Goal: Navigation & Orientation: Find specific page/section

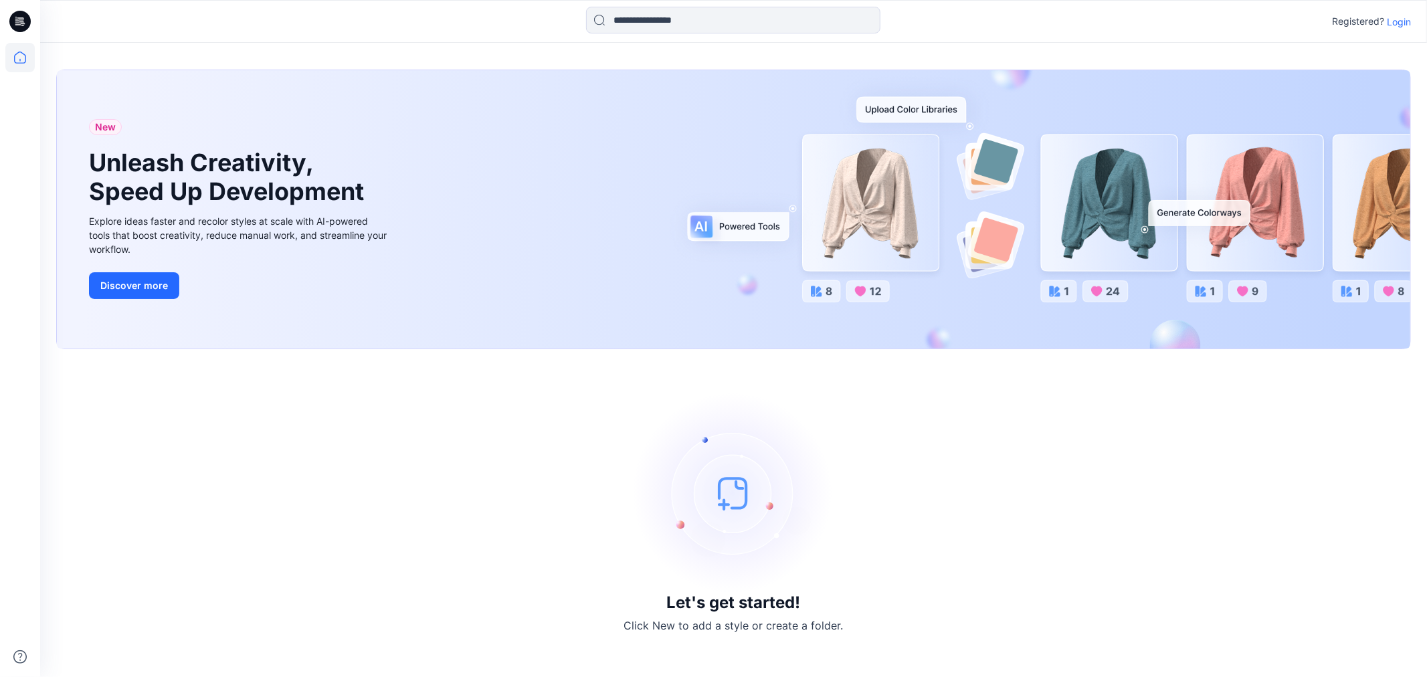
click at [1407, 25] on p "Login" at bounding box center [1399, 22] width 24 height 14
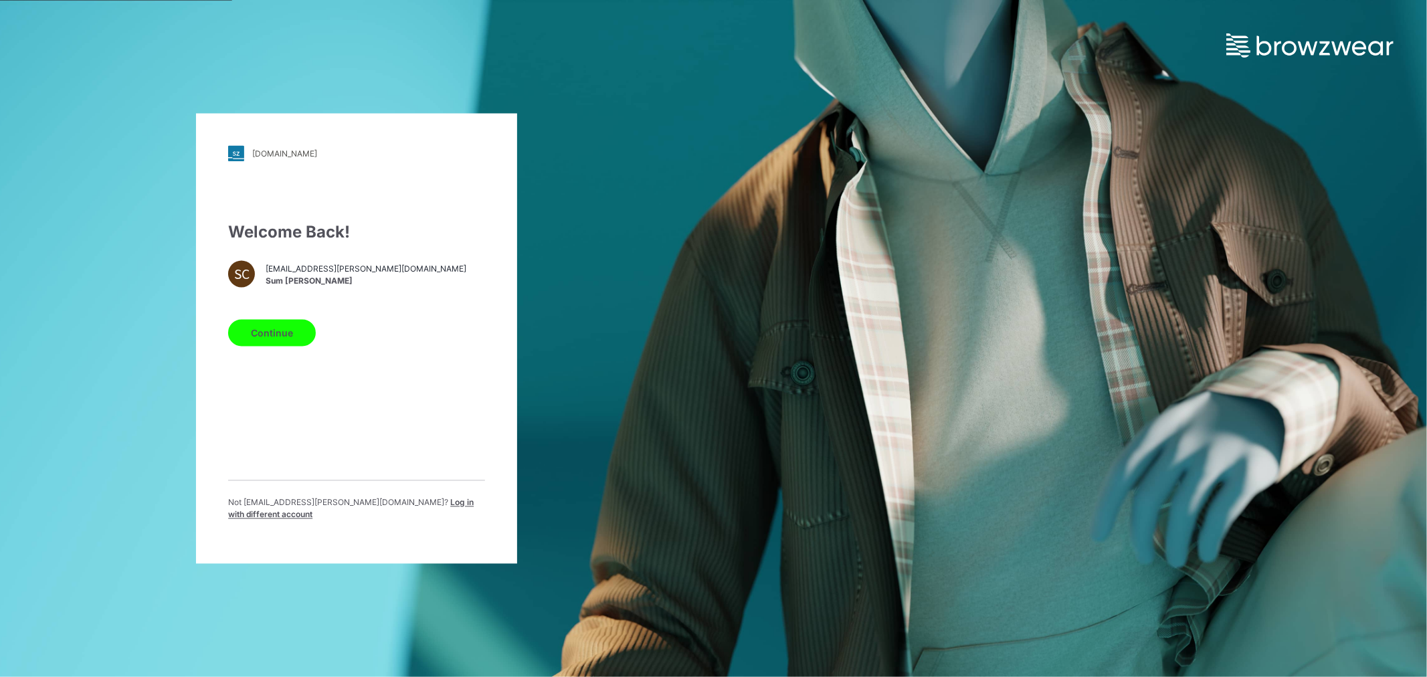
click at [270, 342] on button "Continue" at bounding box center [272, 333] width 88 height 27
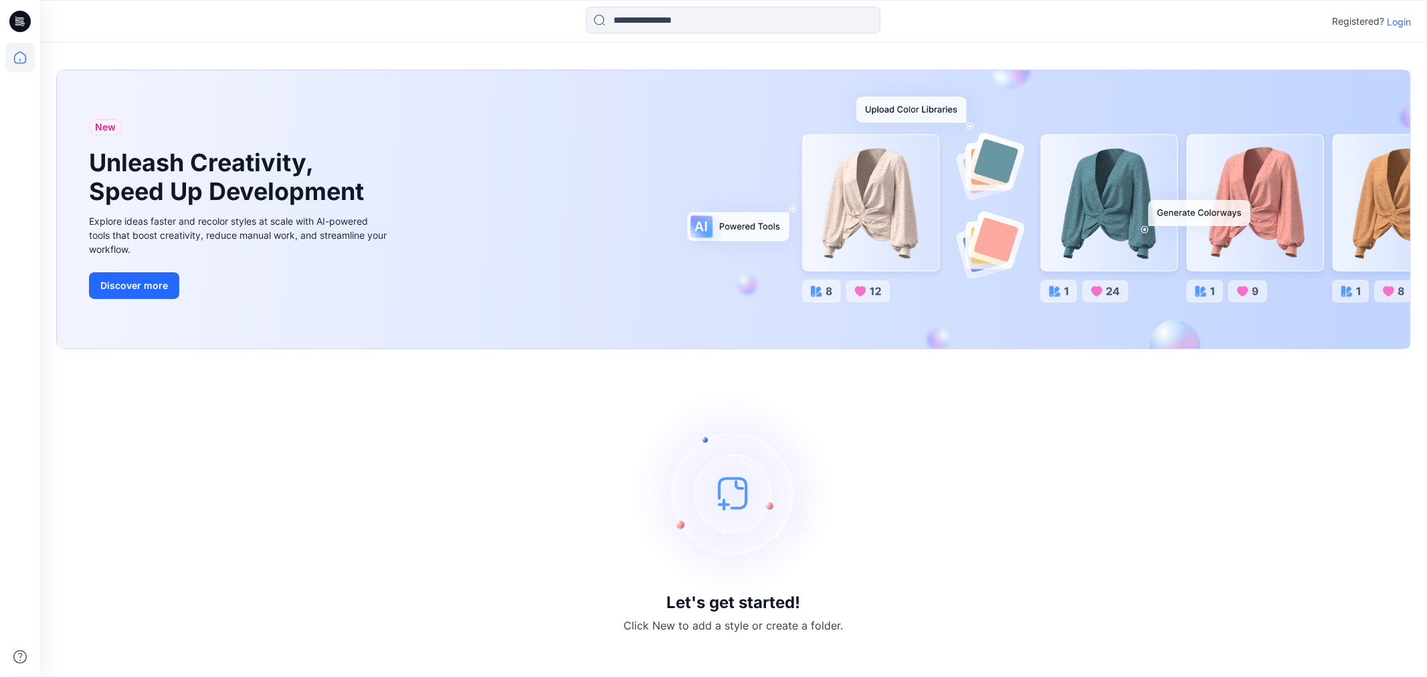
click at [1395, 12] on div "Registered? Login" at bounding box center [733, 21] width 1386 height 29
click at [1394, 21] on p "Login" at bounding box center [1399, 22] width 24 height 14
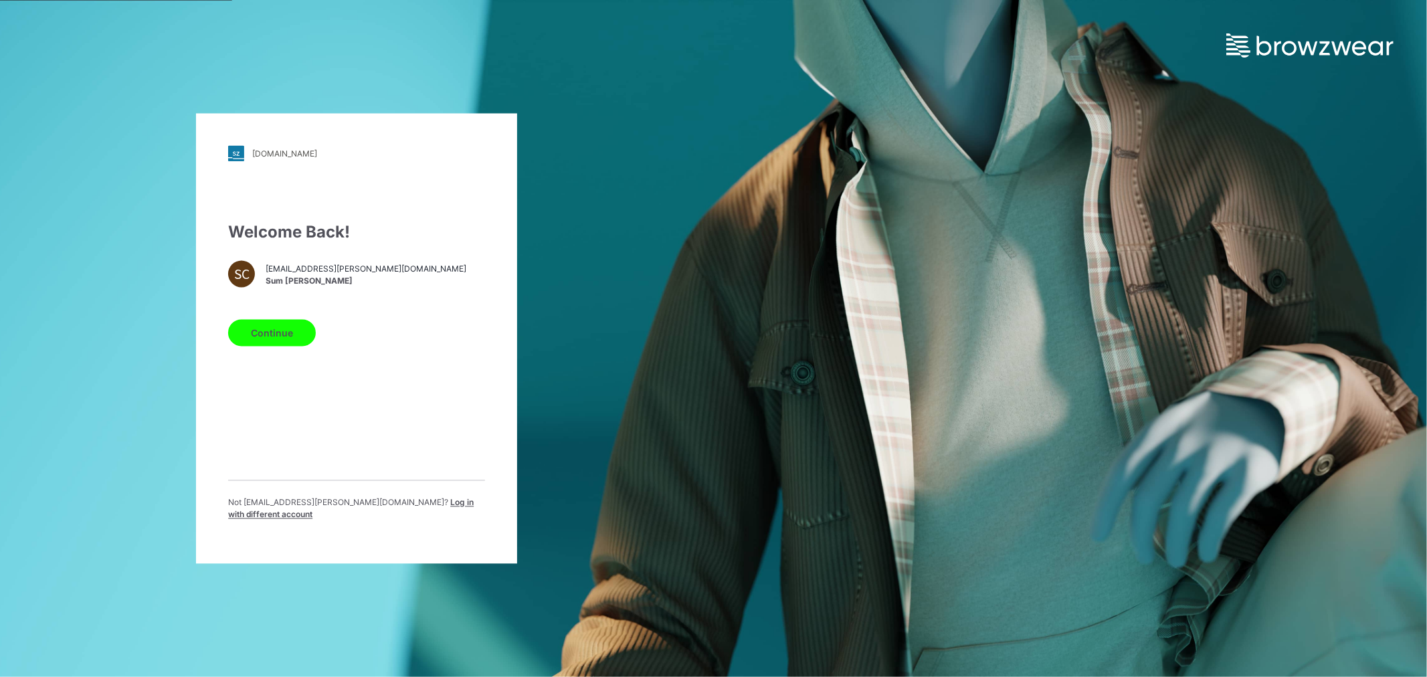
click at [279, 332] on button "Continue" at bounding box center [272, 333] width 88 height 27
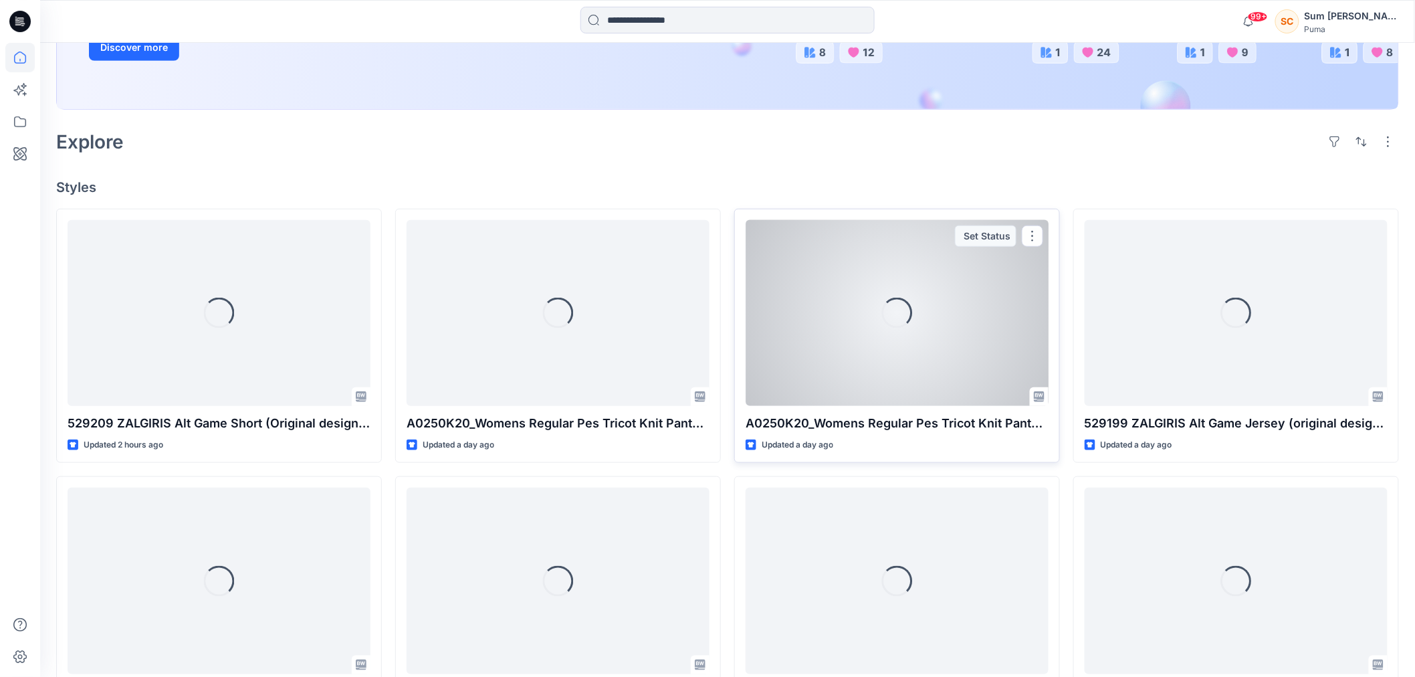
scroll to position [297, 0]
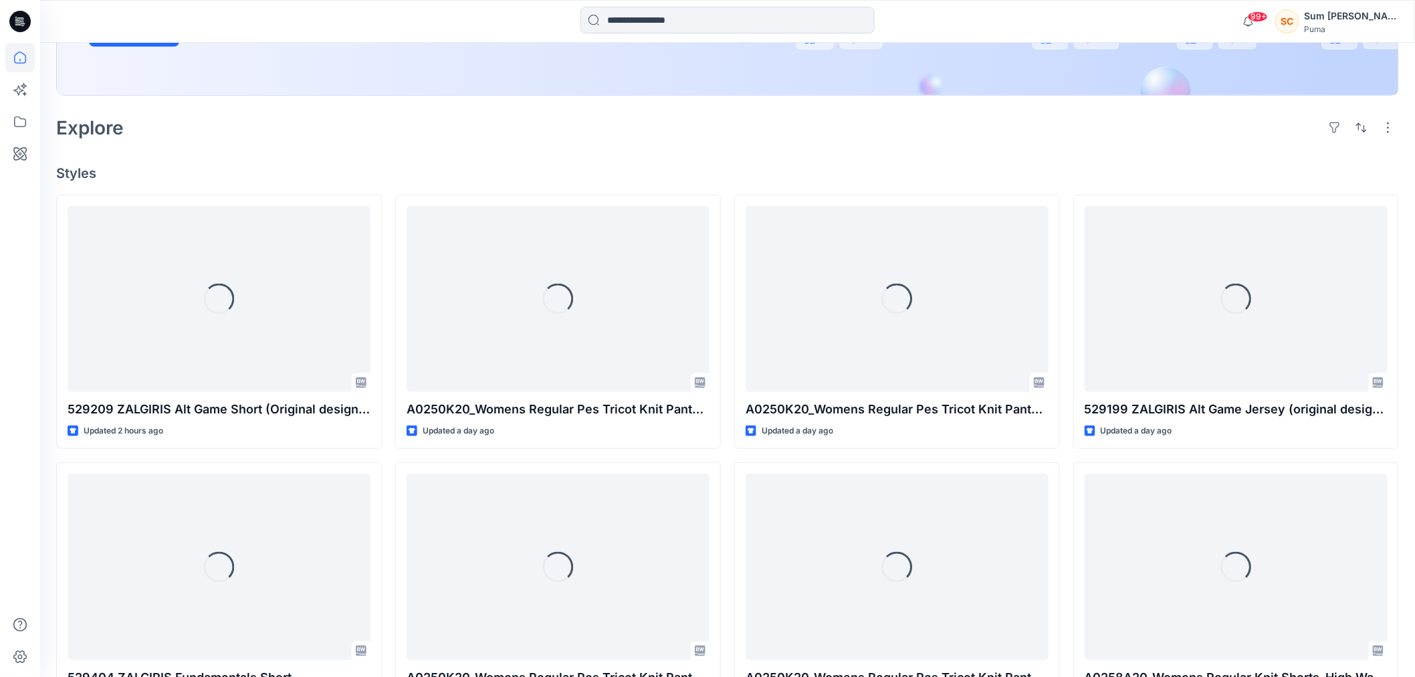
click at [25, 345] on div at bounding box center [19, 360] width 29 height 634
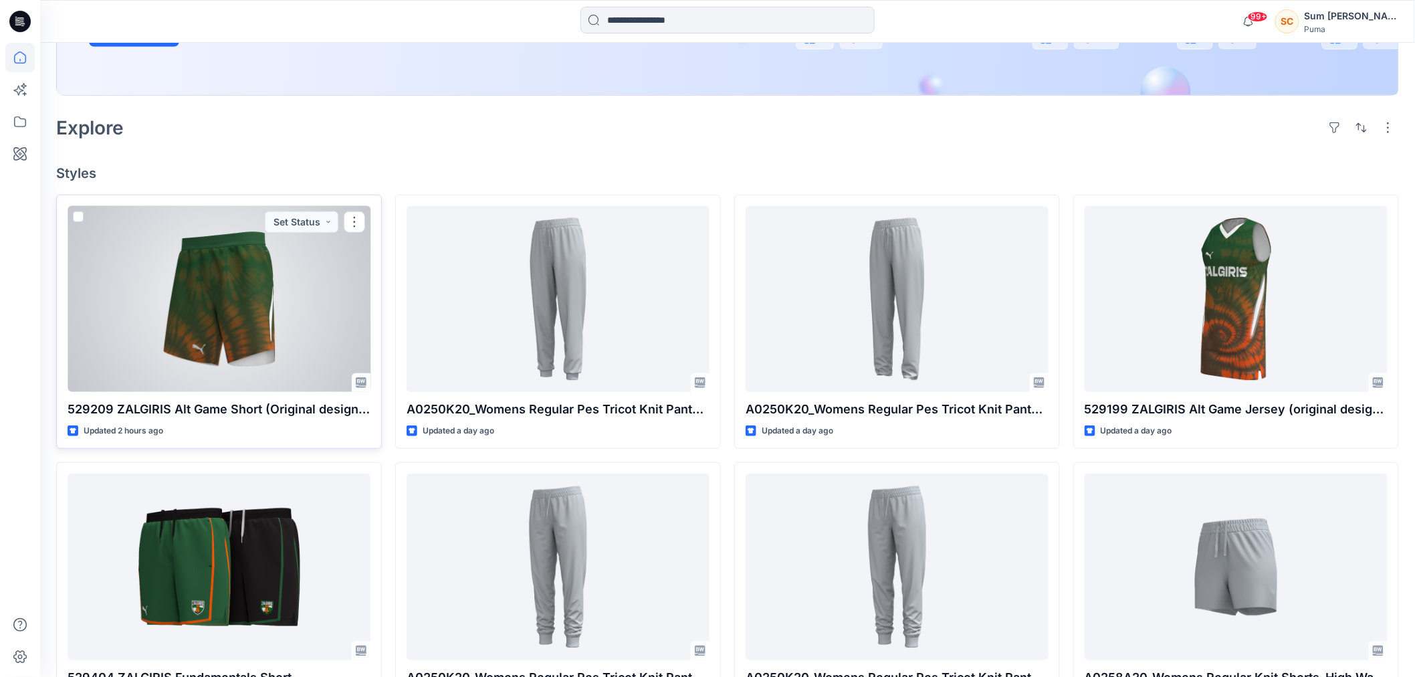
click at [193, 318] on div at bounding box center [219, 299] width 303 height 186
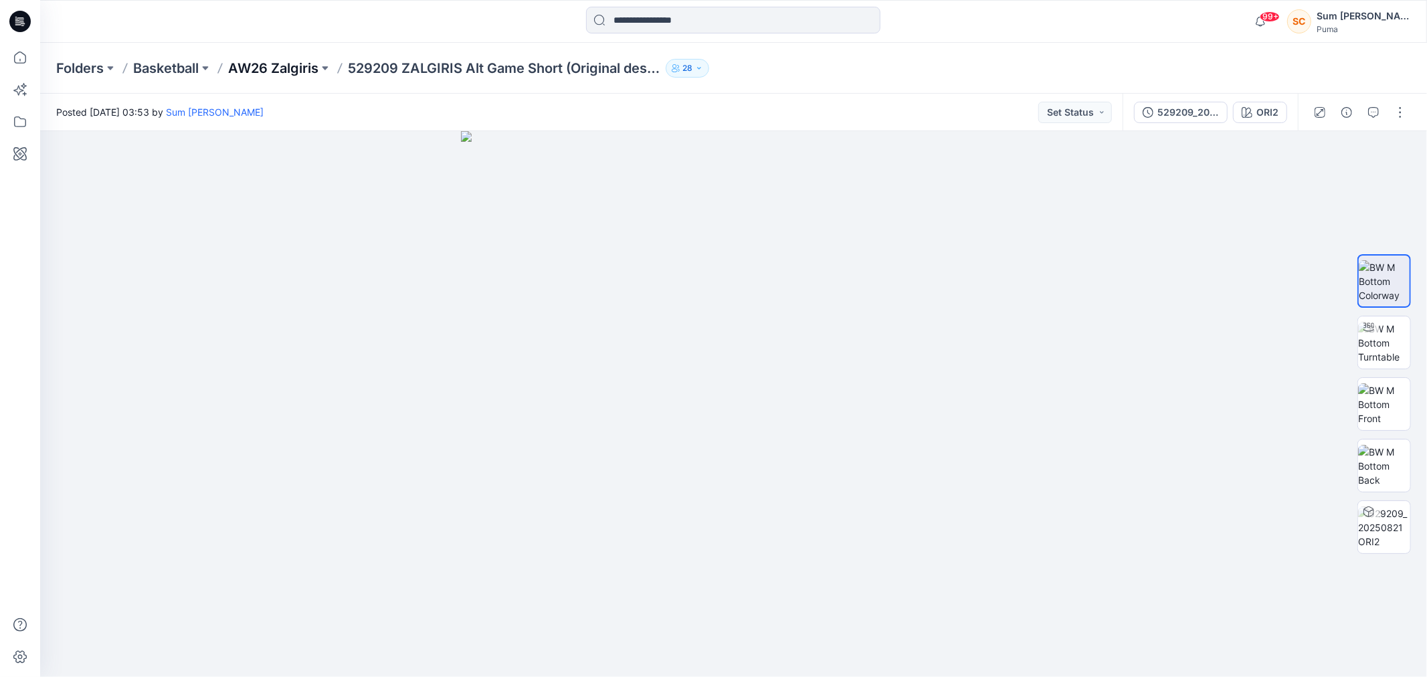
click at [258, 66] on p "AW26 Zalgiris" at bounding box center [273, 68] width 90 height 19
